Goal: Transaction & Acquisition: Purchase product/service

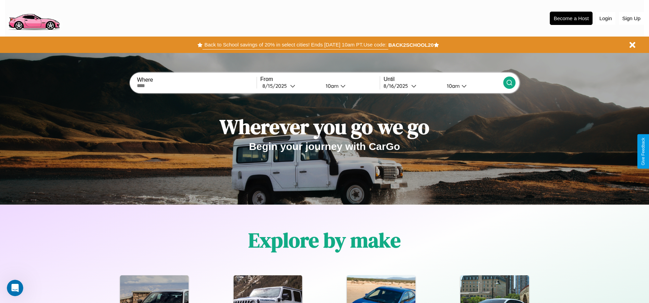
click at [295, 45] on button "Back to School savings of 20% in select cities! Ends 9/1 at 10am PT. Use code:" at bounding box center [295, 45] width 185 height 10
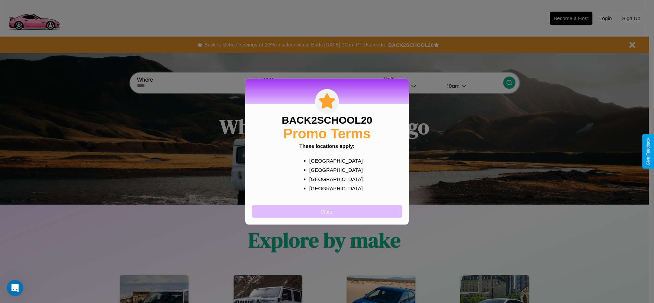
click at [327, 211] on button "Close" at bounding box center [327, 211] width 150 height 13
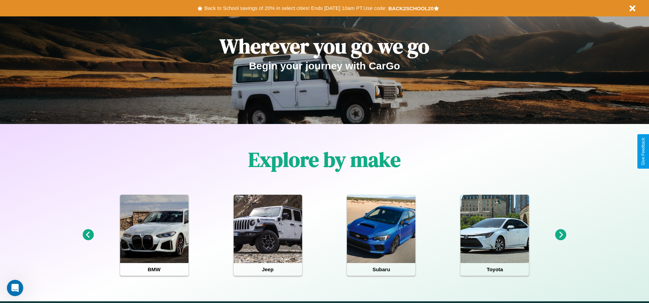
scroll to position [142, 0]
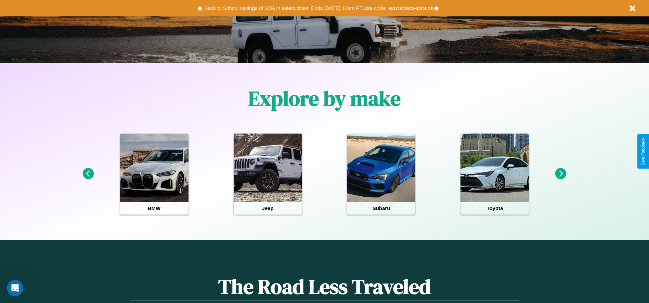
click at [561, 174] on icon at bounding box center [560, 173] width 11 height 11
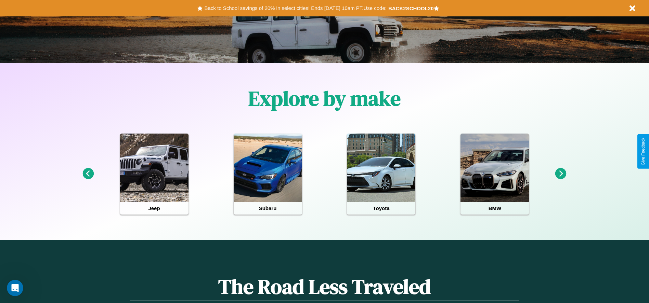
click at [561, 174] on icon at bounding box center [560, 173] width 11 height 11
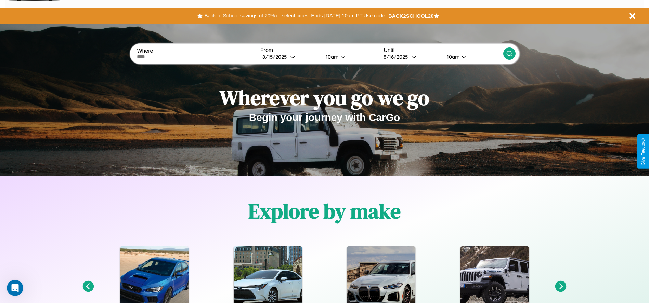
scroll to position [0, 0]
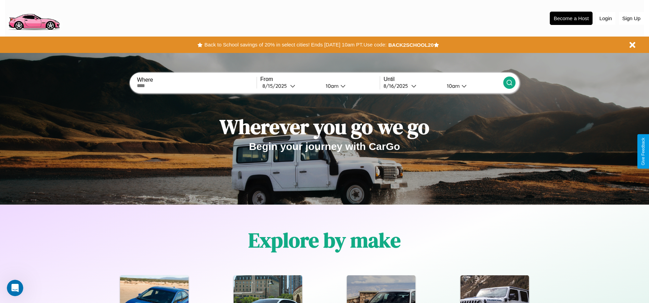
click at [197, 86] on input "text" at bounding box center [196, 85] width 119 height 5
type input "**********"
click at [290, 86] on div "8 / 15 / 2025" at bounding box center [276, 86] width 28 height 6
select select "*"
select select "****"
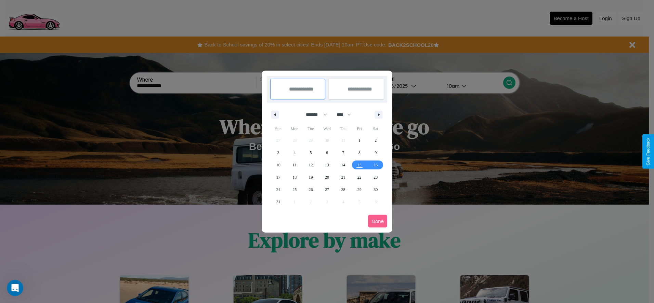
click at [313, 115] on select "******* ******** ***** ***** *** **** **** ****** ********* ******* ******** **…" at bounding box center [315, 114] width 29 height 11
select select "*"
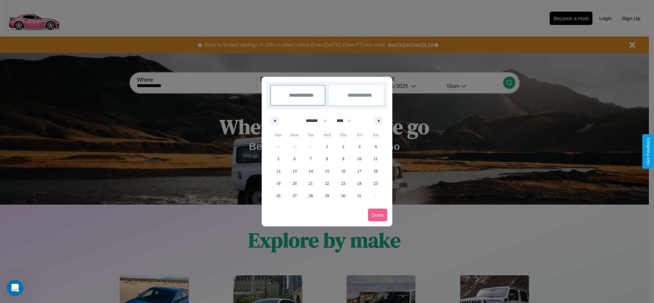
drag, startPoint x: 347, startPoint y: 121, endPoint x: 327, endPoint y: 137, distance: 25.8
click at [347, 121] on select "**** **** **** **** **** **** **** **** **** **** **** **** **** **** **** ****…" at bounding box center [343, 120] width 21 height 11
select select "****"
click at [327, 196] on span "28" at bounding box center [327, 196] width 4 height 12
type input "**********"
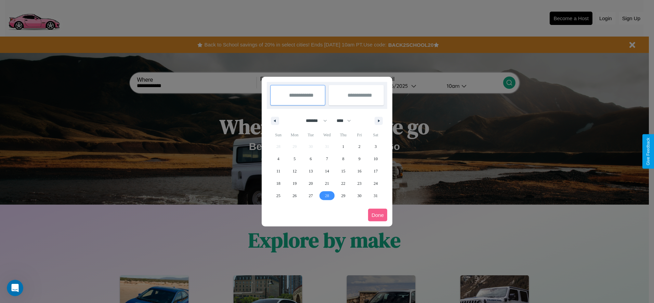
type input "**********"
click at [379, 121] on icon "button" at bounding box center [379, 121] width 3 height 3
select select "*"
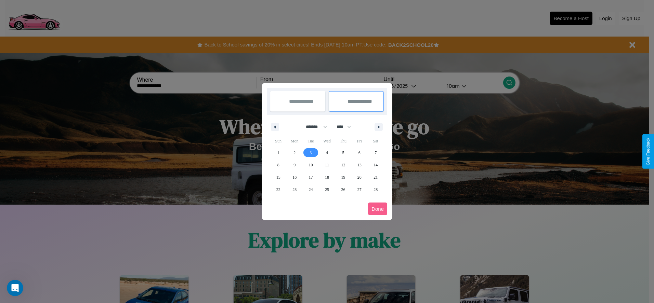
click at [311, 153] on span "3" at bounding box center [311, 153] width 2 height 12
type input "**********"
select select "*"
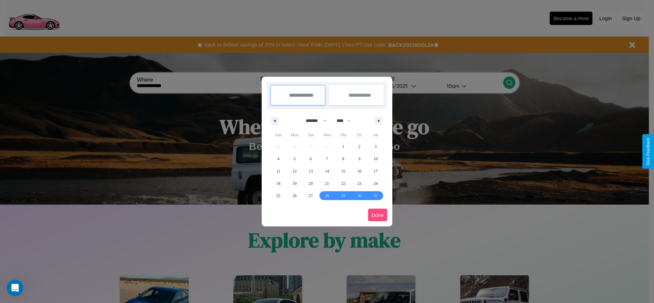
click at [378, 215] on button "Done" at bounding box center [377, 215] width 19 height 13
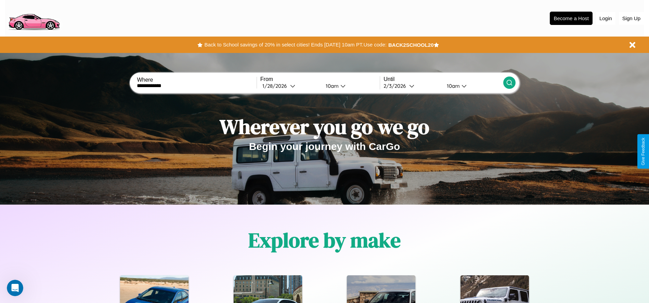
click at [509, 83] on icon at bounding box center [509, 82] width 7 height 7
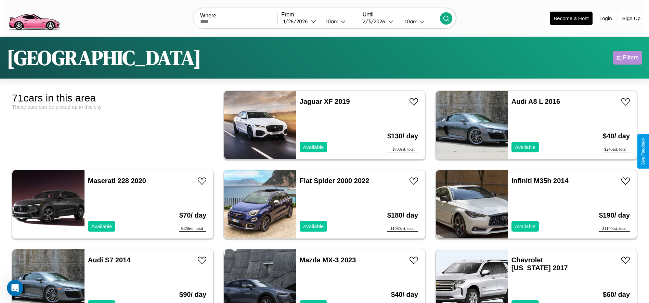
click at [627, 58] on div "Filters" at bounding box center [631, 57] width 16 height 7
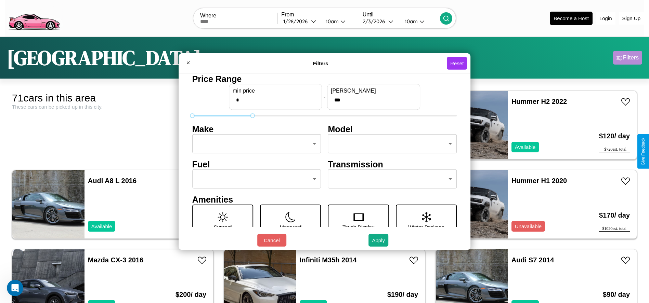
type input "***"
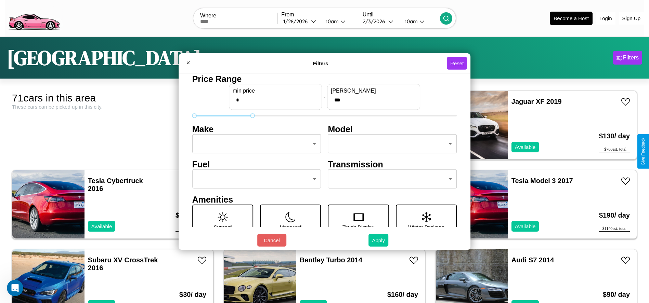
type input "*"
click at [379, 240] on button "Apply" at bounding box center [378, 240] width 20 height 13
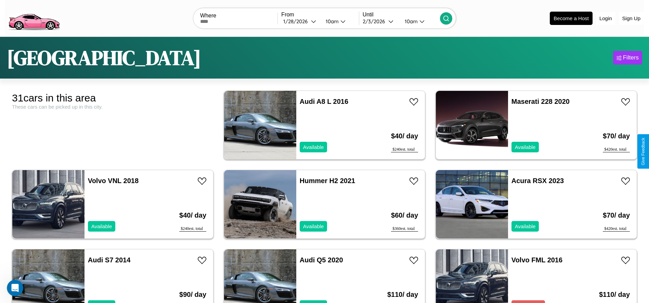
scroll to position [42, 0]
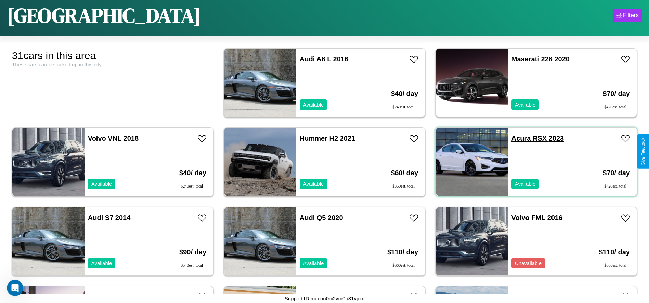
click at [517, 139] on link "Acura RSX 2023" at bounding box center [537, 139] width 52 height 8
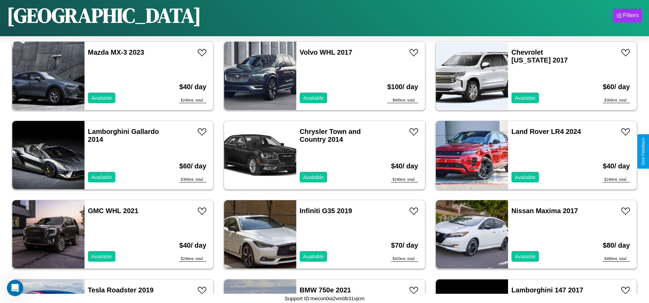
scroll to position [629, 0]
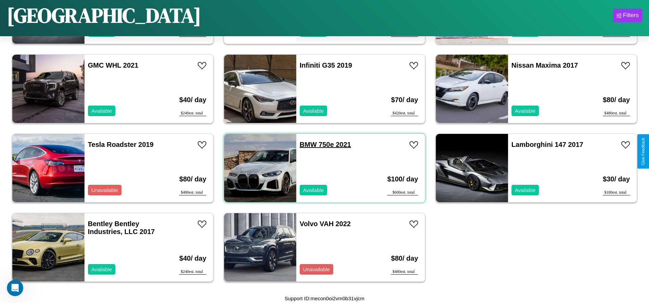
click at [305, 145] on link "BMW 750e 2021" at bounding box center [325, 145] width 51 height 8
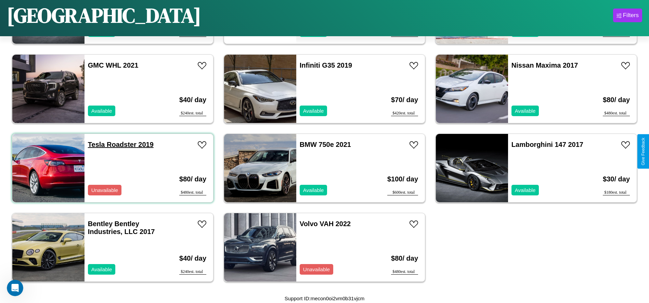
click at [95, 145] on link "Tesla Roadster 2019" at bounding box center [121, 145] width 66 height 8
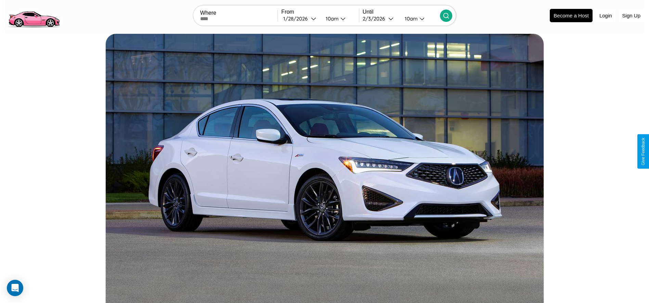
scroll to position [315, 0]
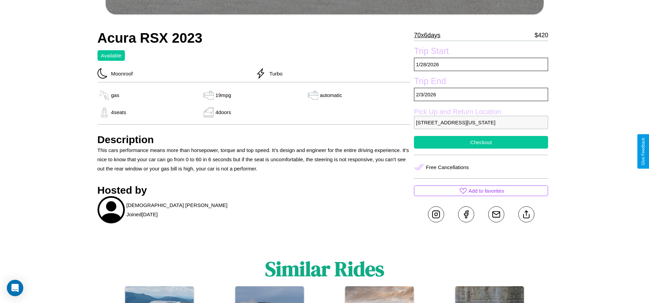
click at [481, 149] on button "Checkout" at bounding box center [481, 142] width 134 height 13
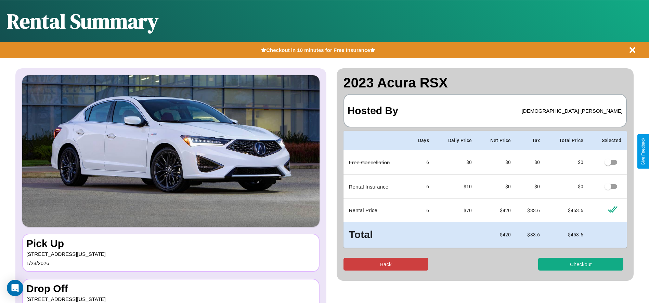
click at [386, 264] on button "Back" at bounding box center [385, 264] width 85 height 13
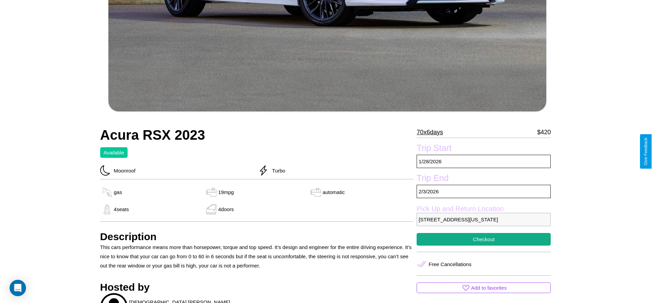
scroll to position [227, 0]
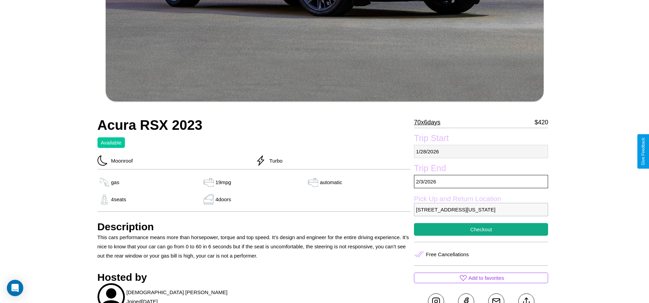
click at [481, 152] on p "1 / 28 / 2026" at bounding box center [481, 151] width 134 height 13
select select "*"
select select "****"
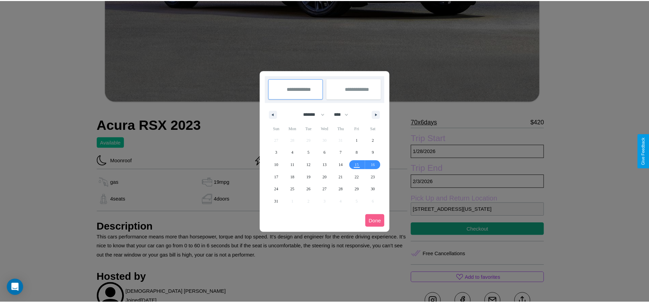
scroll to position [0, 0]
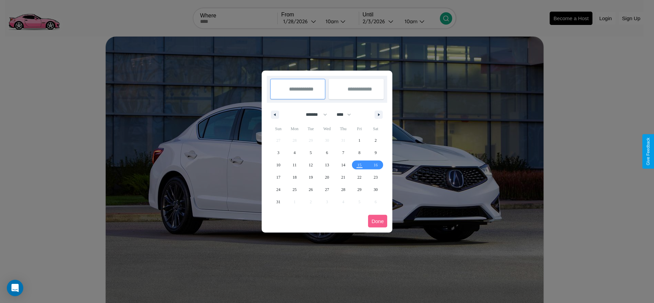
click at [300, 21] on div at bounding box center [327, 151] width 654 height 303
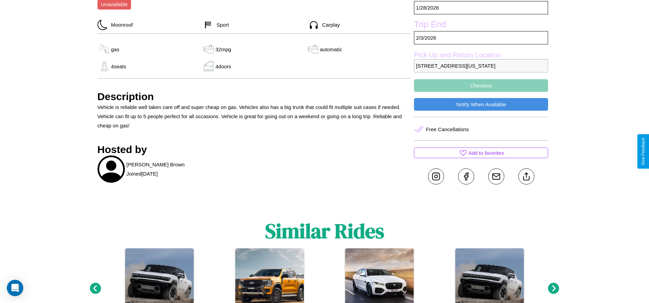
scroll to position [308, 0]
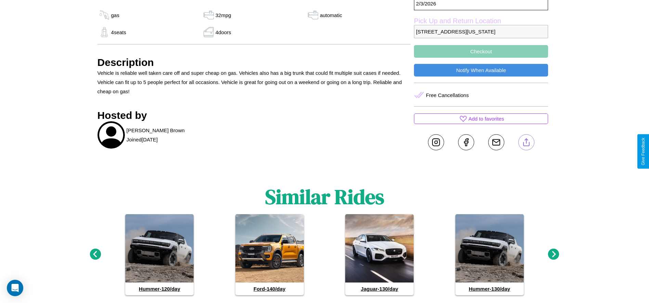
click at [526, 144] on line at bounding box center [526, 141] width 0 height 5
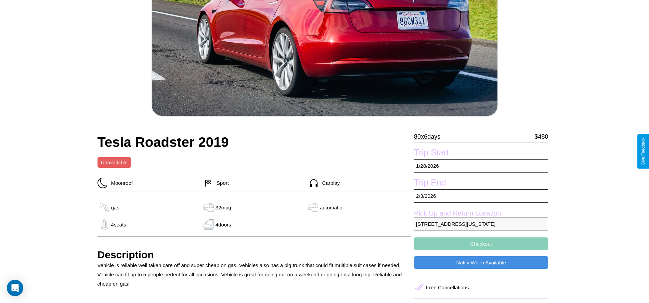
scroll to position [100, 0]
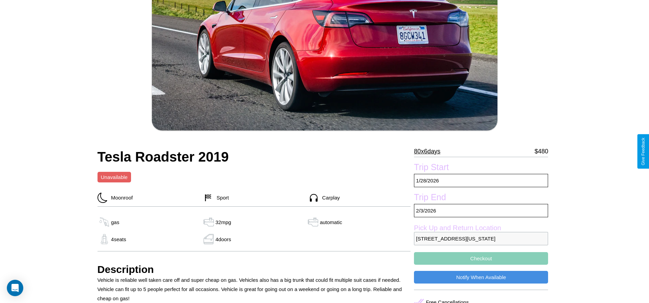
click at [430, 152] on p "80 x 6 days" at bounding box center [427, 151] width 26 height 11
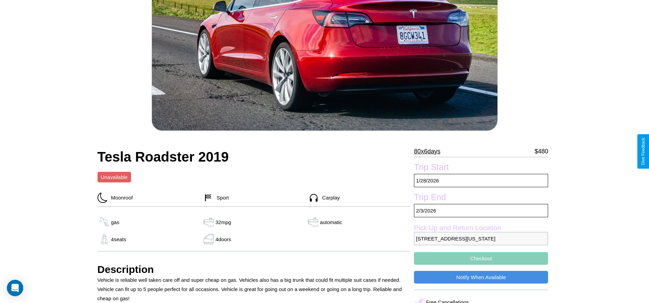
click at [430, 152] on p "80 x 6 days" at bounding box center [427, 151] width 26 height 11
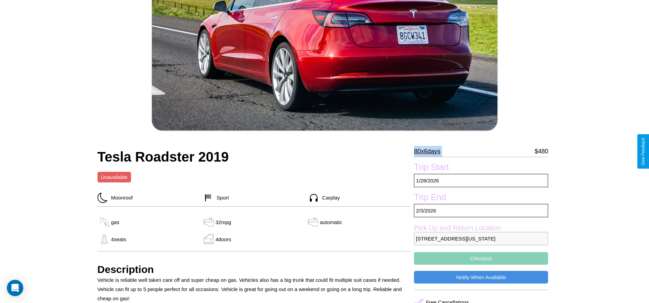
click at [430, 152] on p "80 x 6 days" at bounding box center [427, 151] width 26 height 11
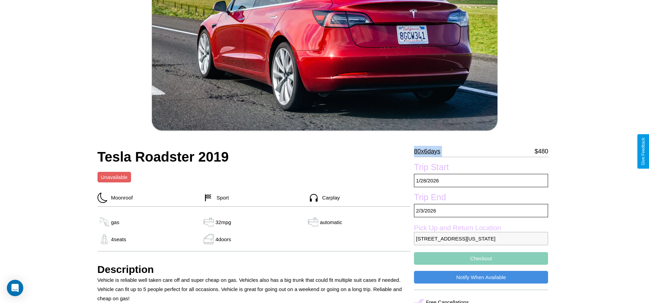
click at [430, 152] on p "80 x 6 days" at bounding box center [427, 151] width 26 height 11
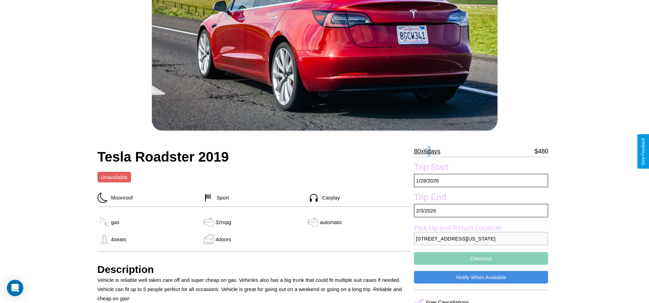
click at [430, 152] on p "80 x 6 days" at bounding box center [427, 151] width 26 height 11
